Goal: Use online tool/utility: Use online tool/utility

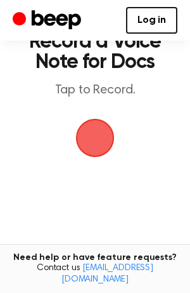
scroll to position [47, 0]
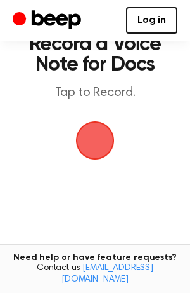
click at [100, 133] on span "button" at bounding box center [94, 140] width 63 height 63
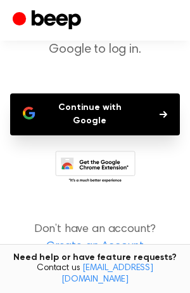
scroll to position [96, 0]
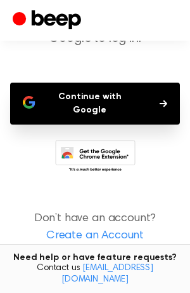
click at [86, 102] on button "Continue with Google" at bounding box center [95, 104] width 170 height 42
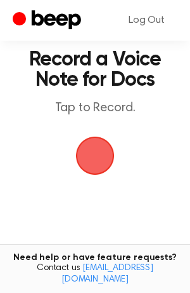
scroll to position [38, 0]
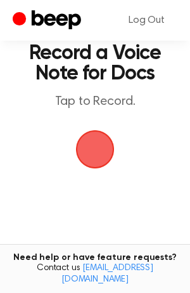
click at [98, 156] on span "button" at bounding box center [95, 149] width 51 height 51
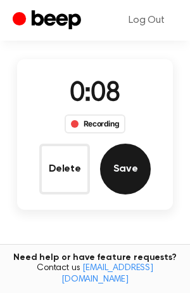
click at [119, 168] on button "Save" at bounding box center [125, 168] width 51 height 51
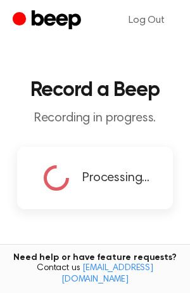
scroll to position [255, 0]
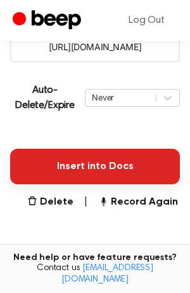
click at [115, 162] on button "Insert into Docs" at bounding box center [95, 167] width 170 height 36
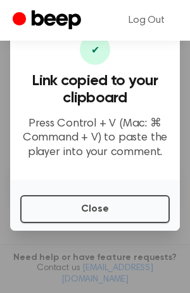
scroll to position [229, 0]
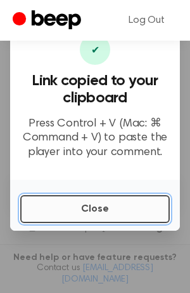
click at [85, 207] on button "Close" at bounding box center [95, 209] width 150 height 28
